Goal: Check status: Check status

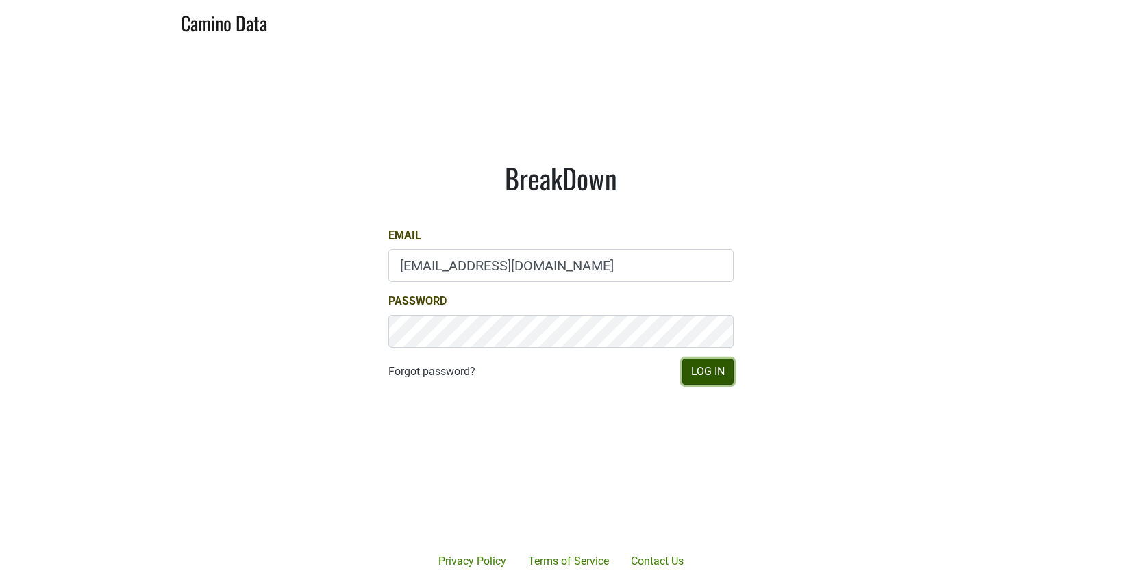
click at [712, 368] on button "Log In" at bounding box center [707, 372] width 51 height 26
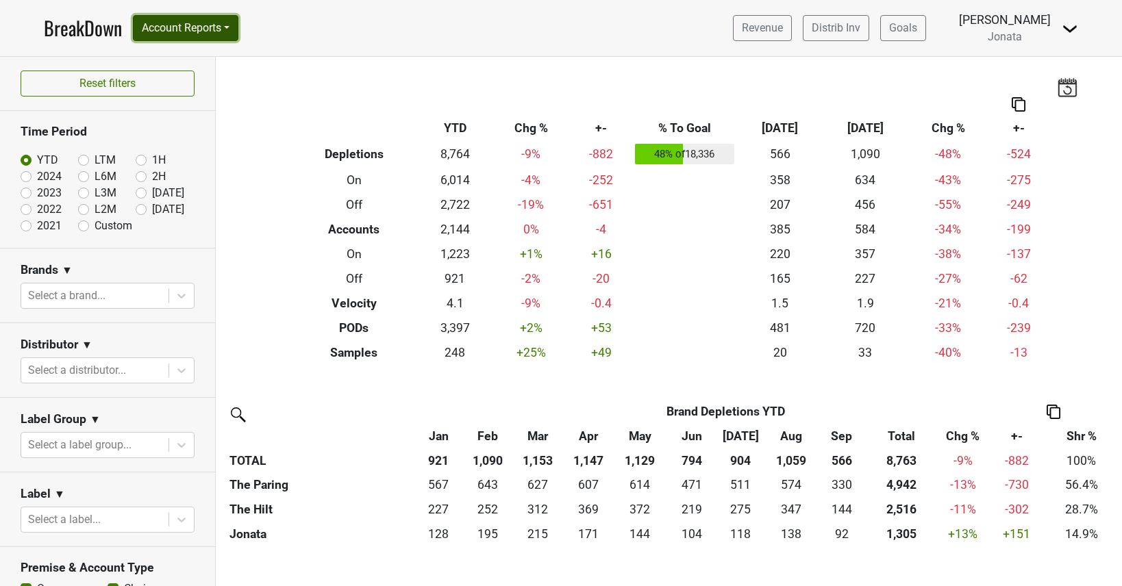
click at [232, 34] on button "Account Reports" at bounding box center [186, 28] width 106 height 26
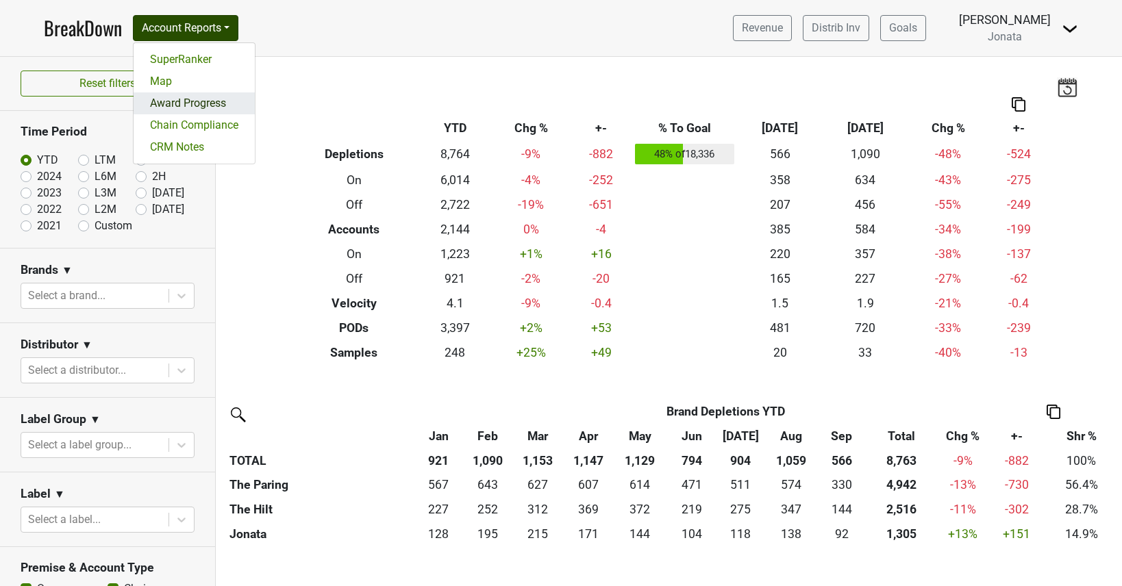
click at [217, 101] on link "Award Progress" at bounding box center [194, 103] width 121 height 22
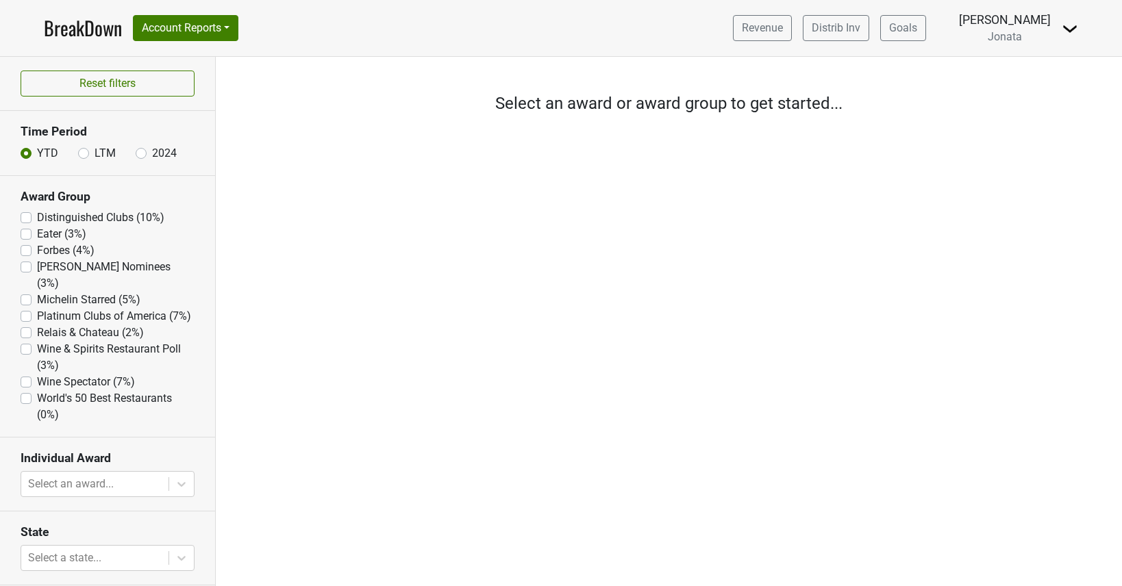
click at [94, 292] on label "Michelin Starred (5%)" at bounding box center [88, 300] width 103 height 16
click at [32, 292] on Starred "Michelin Starred (5%)" at bounding box center [26, 299] width 11 height 14
checkbox Starred "true"
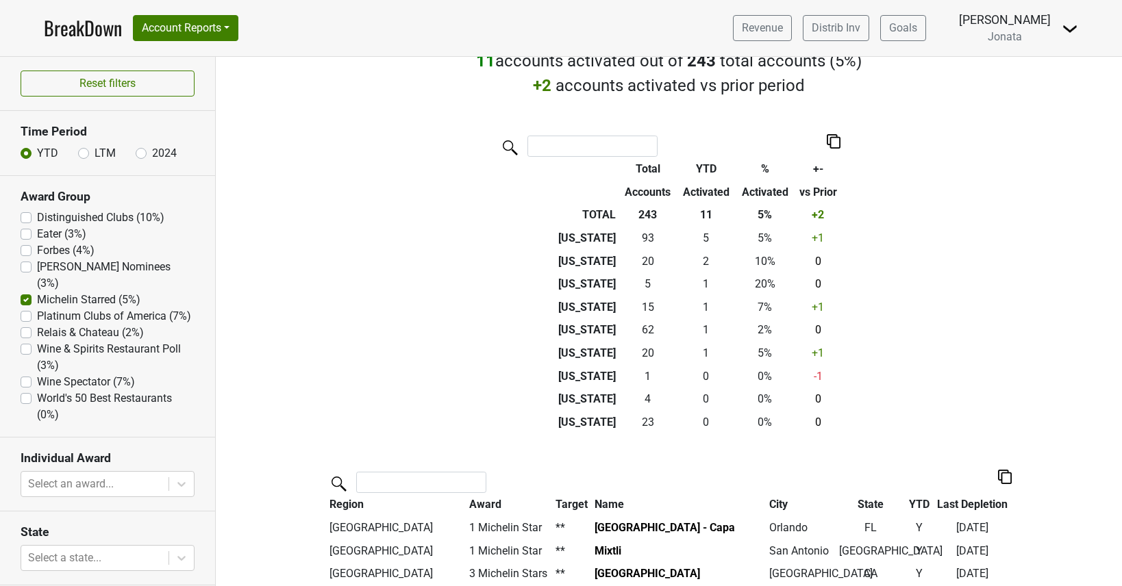
scroll to position [64, 0]
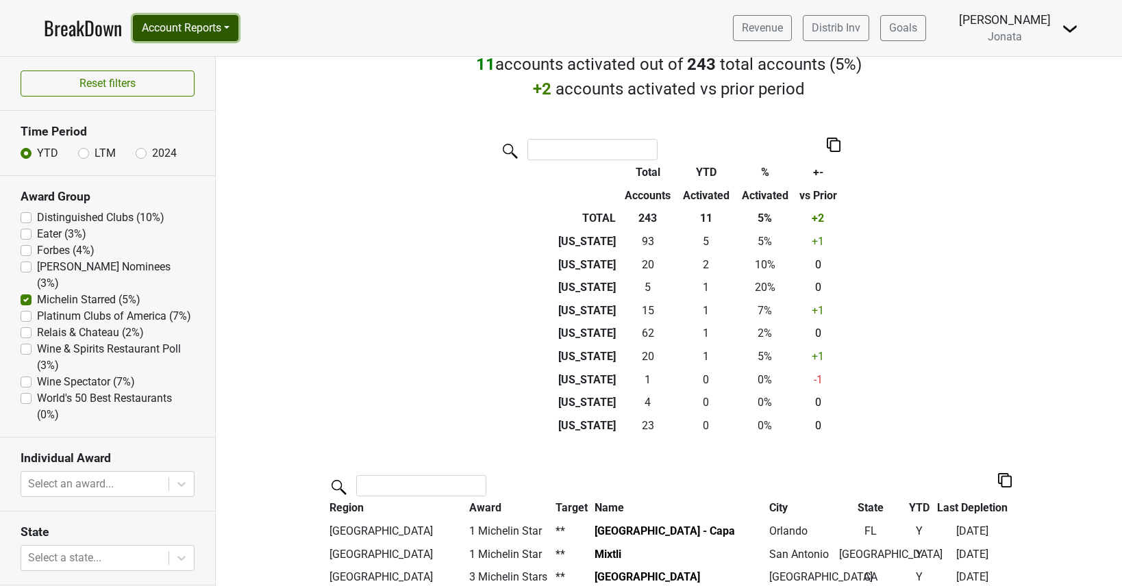
click at [230, 29] on button "Account Reports" at bounding box center [186, 28] width 106 height 26
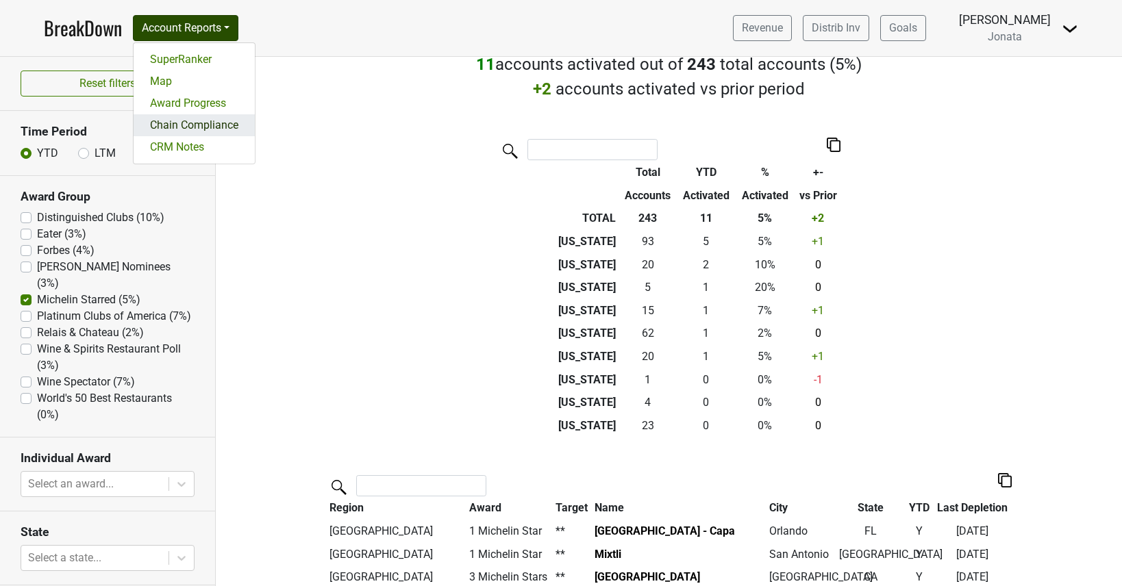
click at [216, 120] on link "Chain Compliance" at bounding box center [194, 125] width 121 height 22
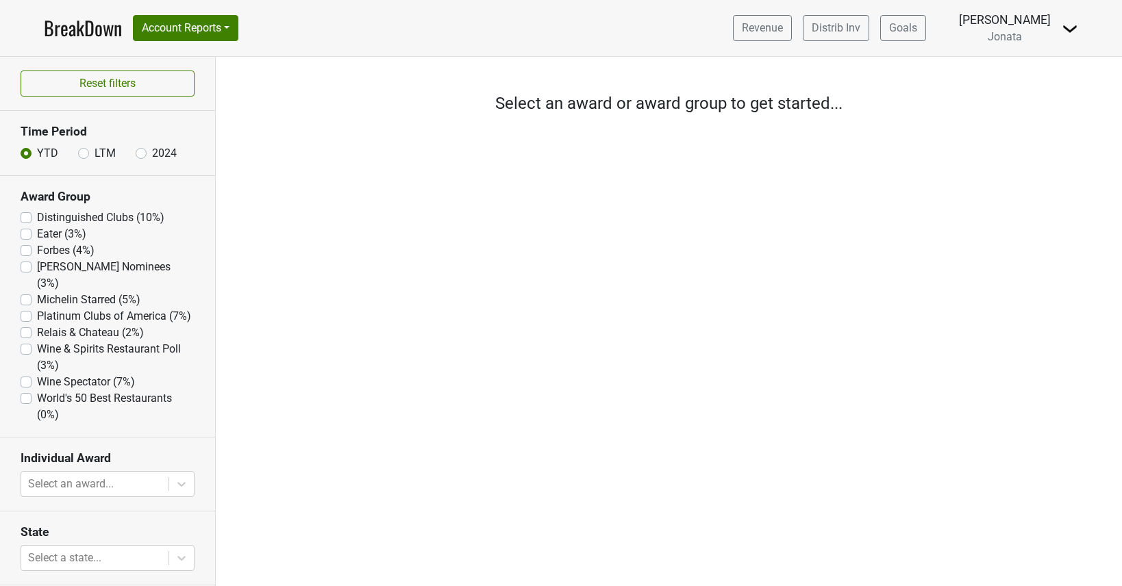
click at [76, 292] on label "Michelin Starred (5%)" at bounding box center [88, 300] width 103 height 16
click at [32, 292] on Starred "Michelin Starred (5%)" at bounding box center [26, 299] width 11 height 14
checkbox Starred "true"
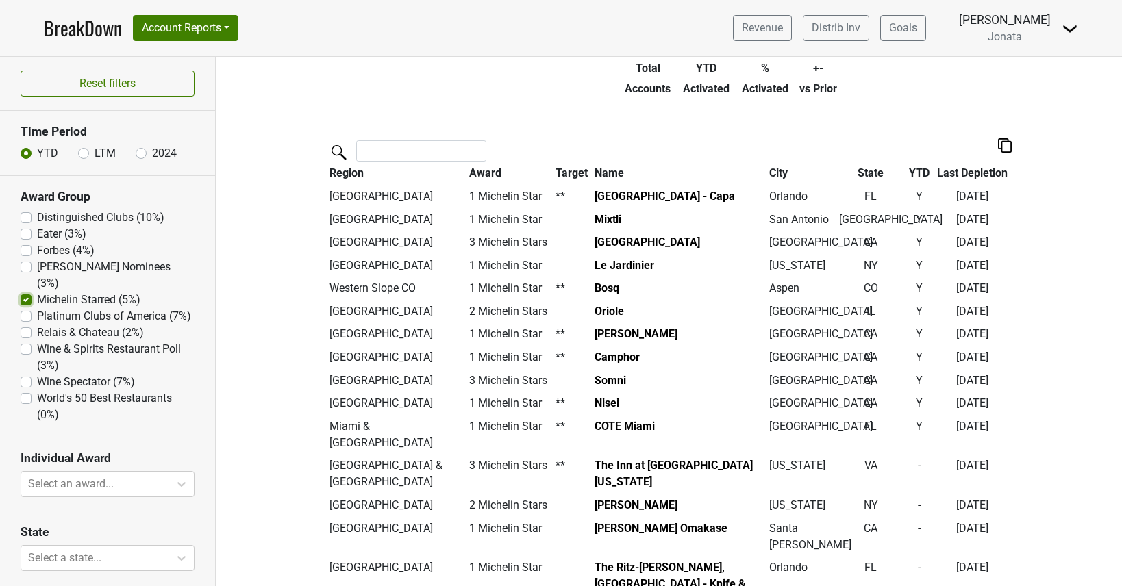
scroll to position [401, 0]
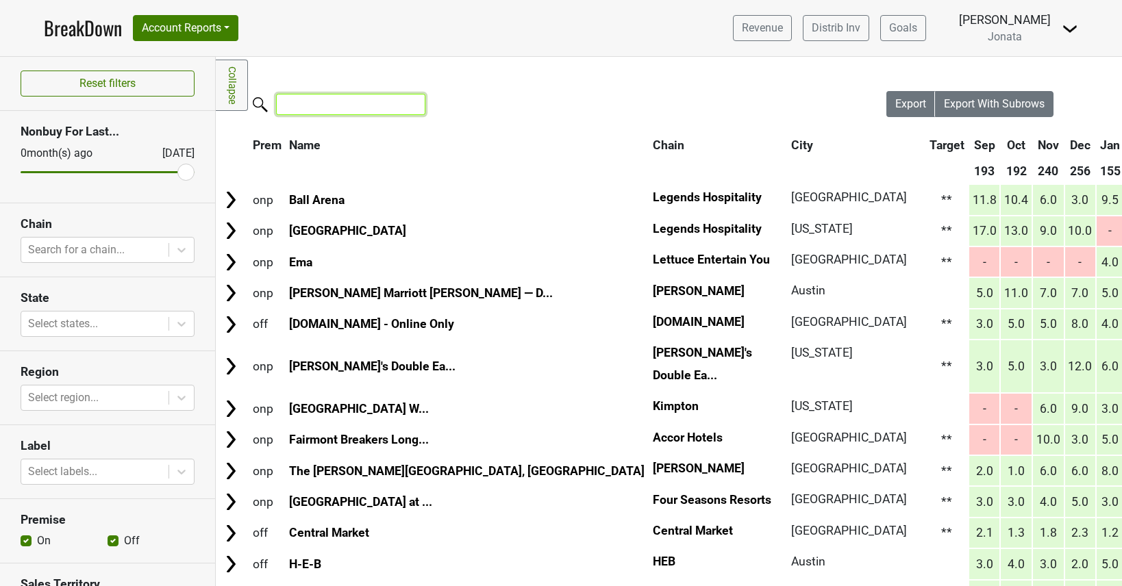
click at [308, 110] on input "search" at bounding box center [350, 104] width 149 height 21
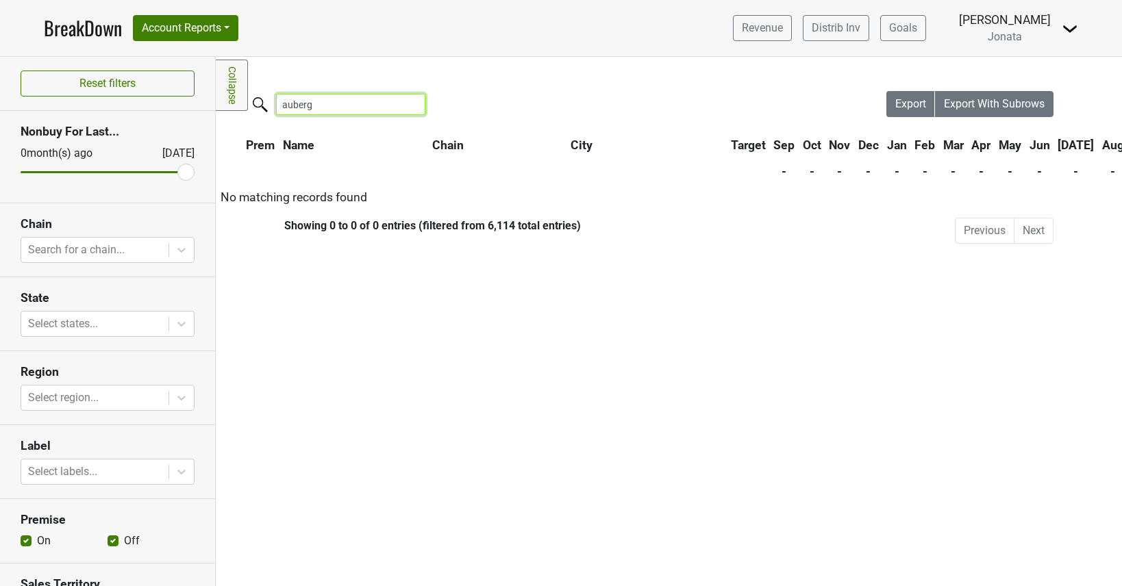
type input "auberge"
drag, startPoint x: 330, startPoint y: 106, endPoint x: 244, endPoint y: 104, distance: 86.3
click at [244, 104] on div "Filters Collapse Loading, please wait... Please wait, your file is being downlo…" at bounding box center [669, 322] width 906 height 530
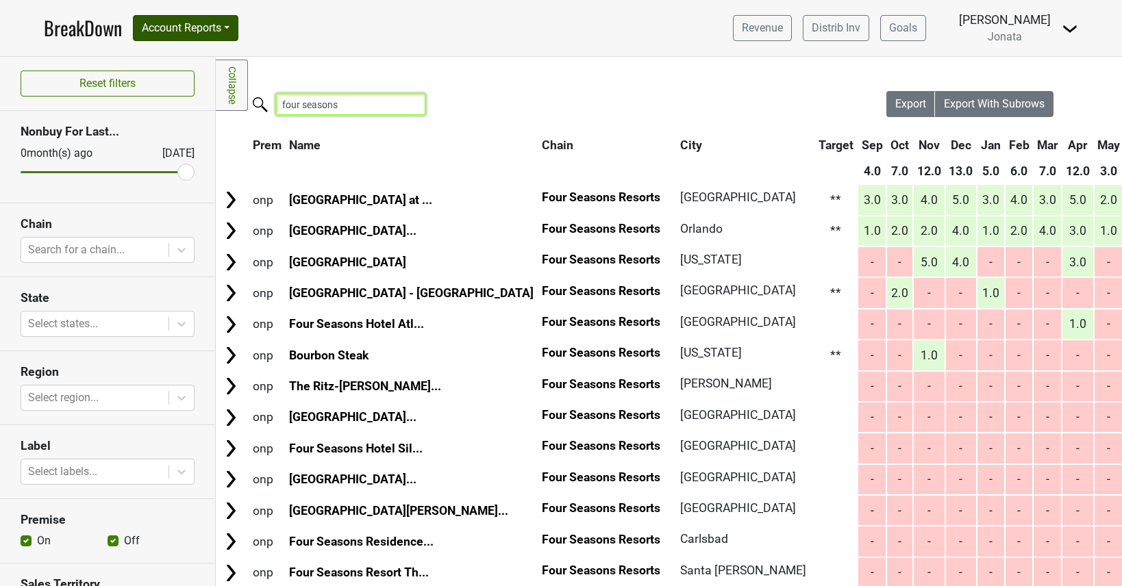
type input "four seasons"
click at [186, 31] on button "Account Reports" at bounding box center [186, 28] width 106 height 26
